Goal: Find specific page/section: Find specific page/section

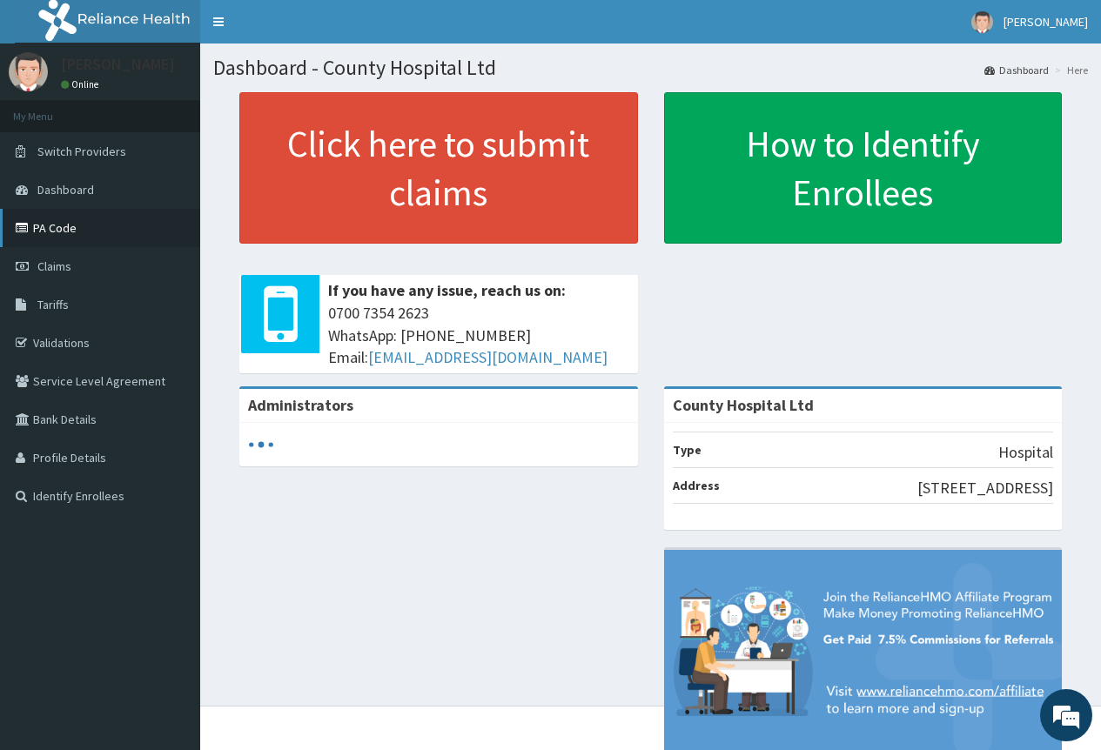
click at [52, 226] on link "PA Code" at bounding box center [100, 228] width 200 height 38
click at [56, 231] on link "PA Code" at bounding box center [100, 228] width 200 height 38
